Goal: Use online tool/utility: Utilize a website feature to perform a specific function

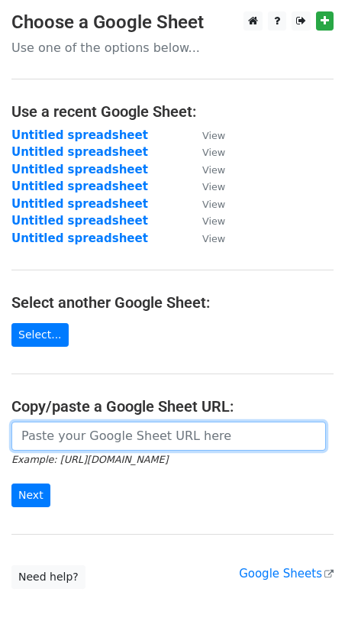
click at [76, 436] on input "url" at bounding box center [168, 436] width 315 height 29
paste input "https://docs.google.com/spreadsheets/d/1D42xmkpz13uTSTqnSD9TZ2skjAQX0MALRuR4gib…"
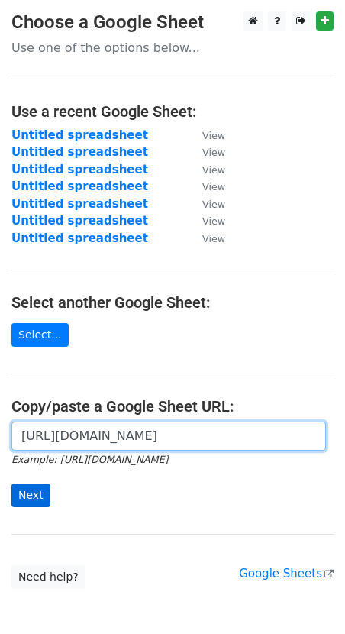
type input "https://docs.google.com/spreadsheets/d/1D42xmkpz13uTSTqnSD9TZ2skjAQX0MALRuR4gib…"
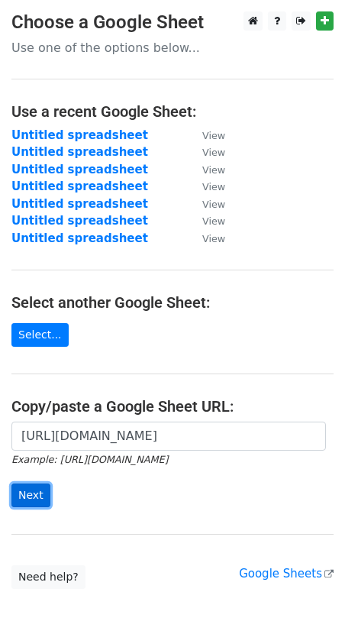
click at [39, 492] on input "Next" at bounding box center [30, 496] width 39 height 24
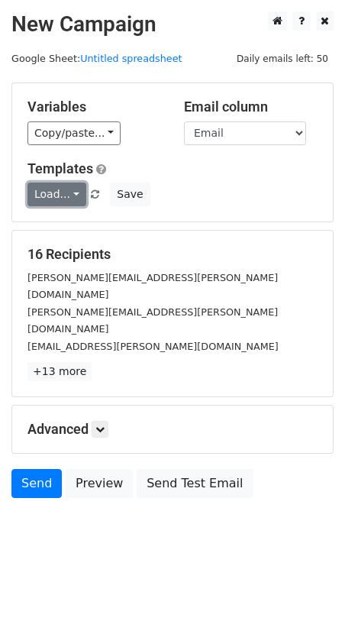
click at [57, 190] on link "Load..." at bounding box center [57, 195] width 59 height 24
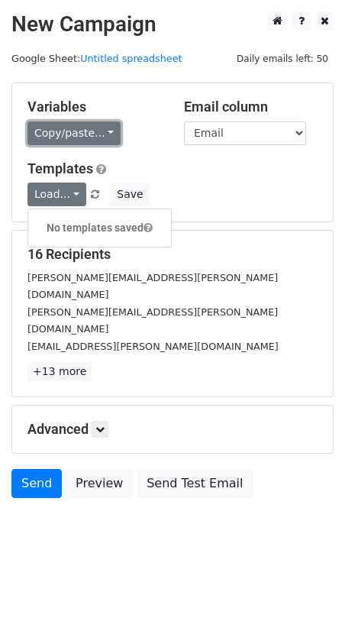
click at [71, 124] on link "Copy/paste..." at bounding box center [74, 134] width 93 height 24
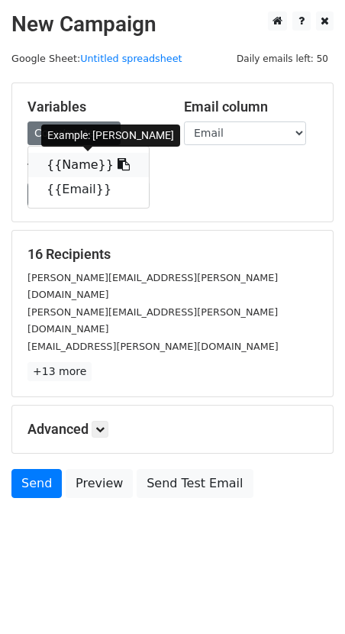
click at [70, 165] on link "{{Name}}" at bounding box center [88, 165] width 121 height 24
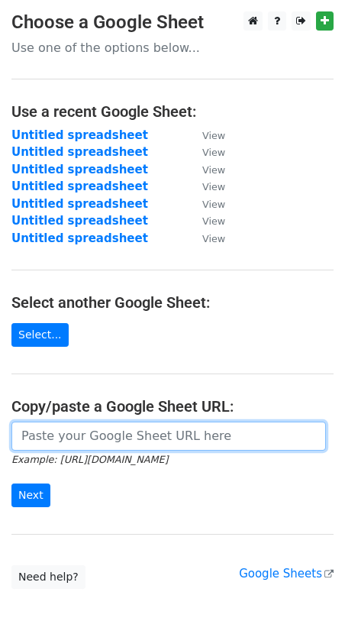
click at [73, 441] on input "url" at bounding box center [168, 436] width 315 height 29
paste input "[URL][DOMAIN_NAME]"
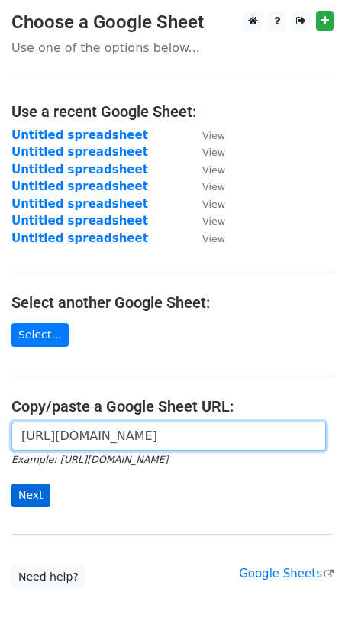
type input "[URL][DOMAIN_NAME]"
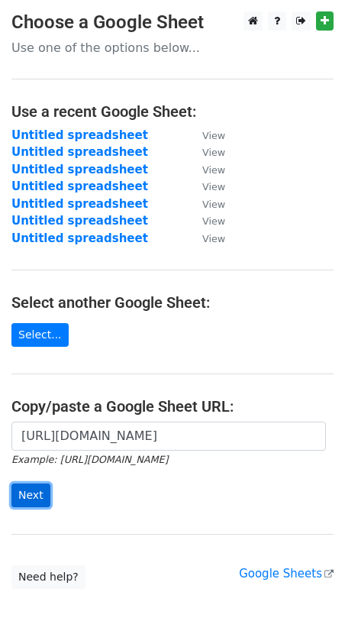
click at [31, 485] on input "Next" at bounding box center [30, 496] width 39 height 24
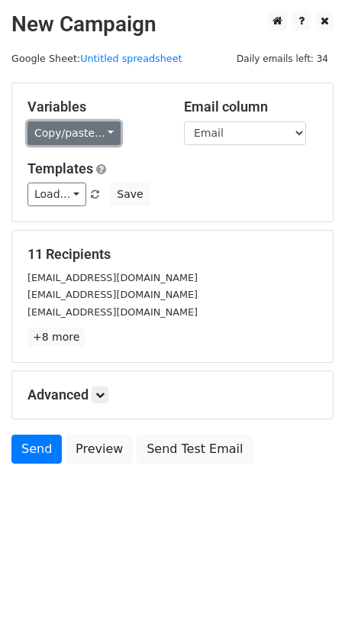
click at [71, 136] on link "Copy/paste..." at bounding box center [74, 134] width 93 height 24
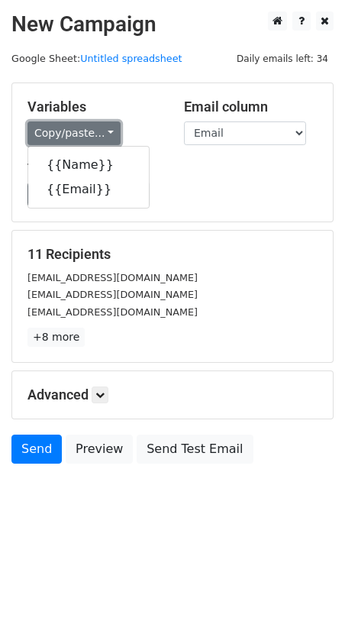
click at [57, 135] on link "Copy/paste..." at bounding box center [74, 134] width 93 height 24
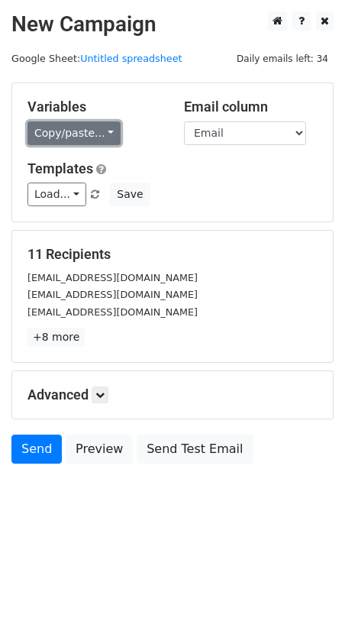
click at [64, 123] on link "Copy/paste..." at bounding box center [74, 134] width 93 height 24
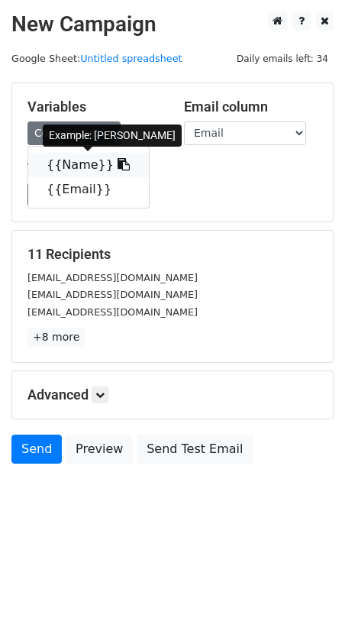
click at [63, 161] on link "{{Name}}" at bounding box center [88, 165] width 121 height 24
